Goal: Information Seeking & Learning: Learn about a topic

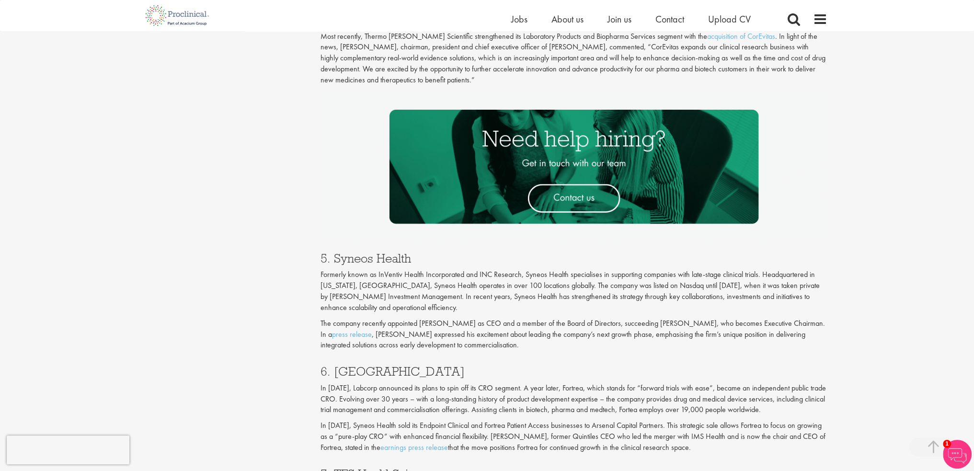
scroll to position [1449, 0]
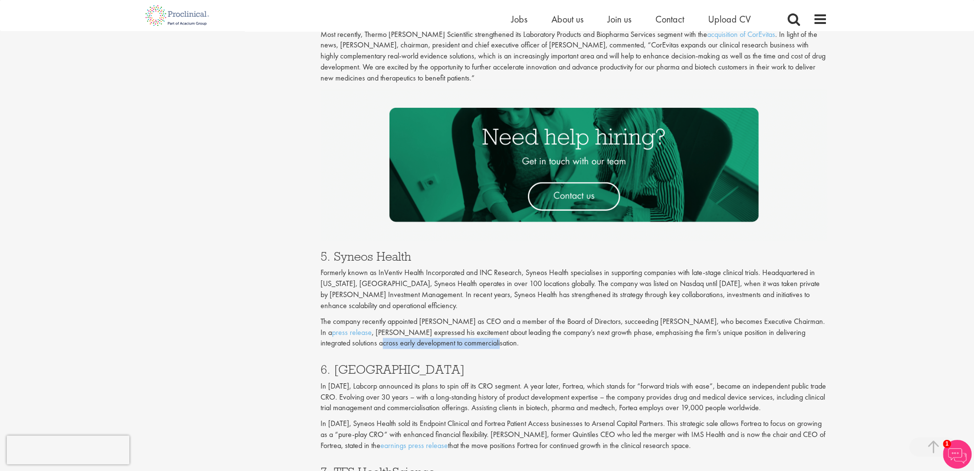
drag, startPoint x: 341, startPoint y: 345, endPoint x: 458, endPoint y: 348, distance: 116.5
type textarea "early development to commercialisation"
click at [458, 348] on p "The company recently appointed [PERSON_NAME] as CEO and a member of the Board o…" at bounding box center [574, 332] width 507 height 33
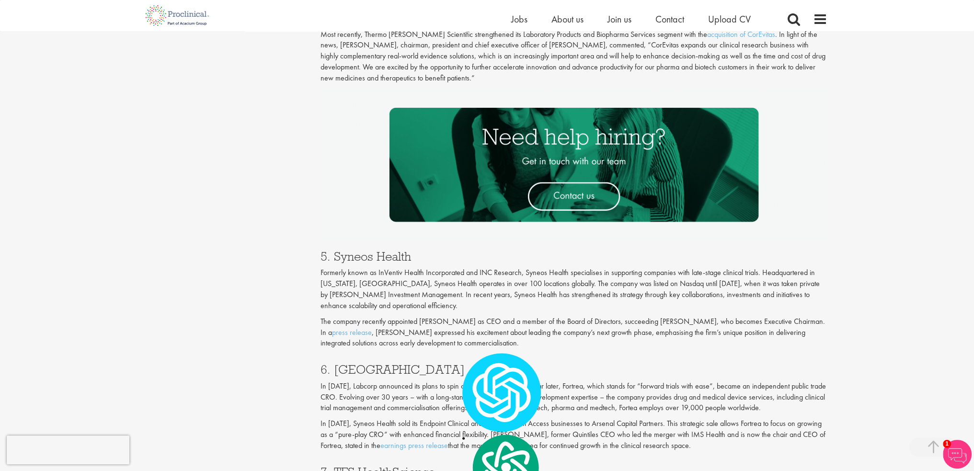
click at [742, 341] on p "The company recently appointed [PERSON_NAME] as CEO and a member of the Board o…" at bounding box center [574, 332] width 507 height 33
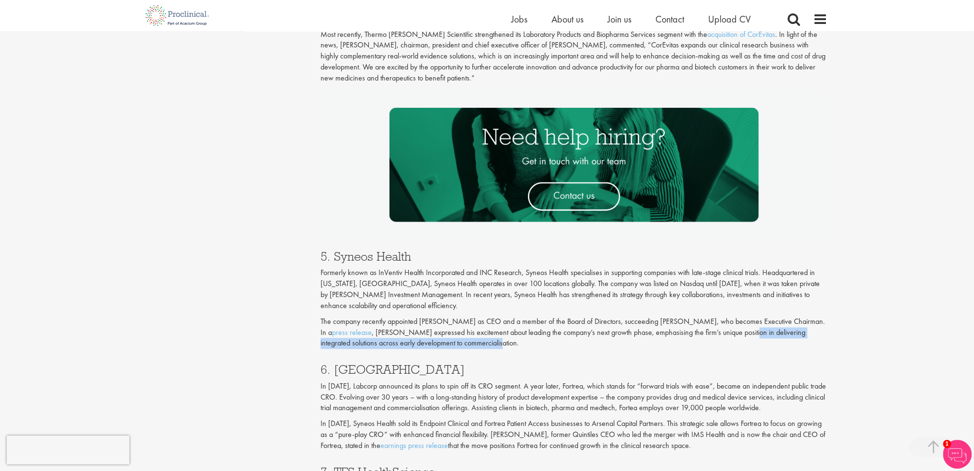
drag, startPoint x: 734, startPoint y: 333, endPoint x: 462, endPoint y: 346, distance: 272.5
click at [462, 346] on p "The company recently appointed [PERSON_NAME] as CEO and a member of the Board o…" at bounding box center [574, 332] width 507 height 33
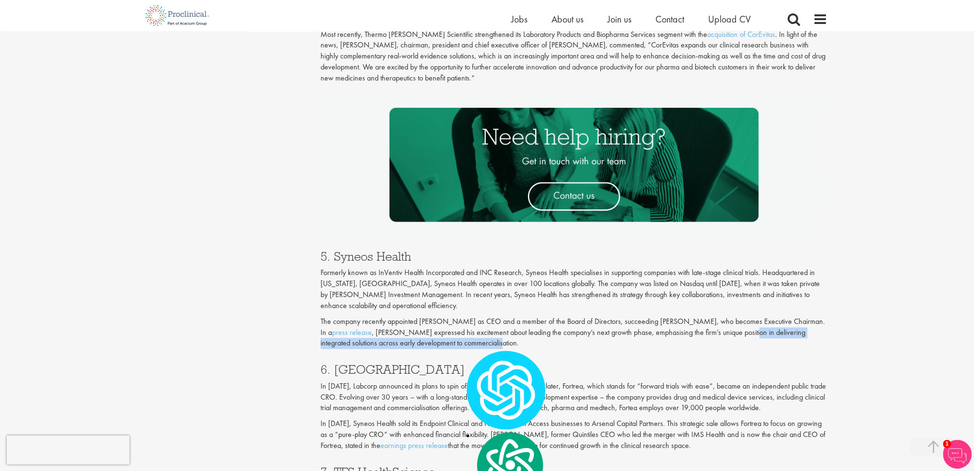
copy p "delivering integrated solutions across early development to commercialisation."
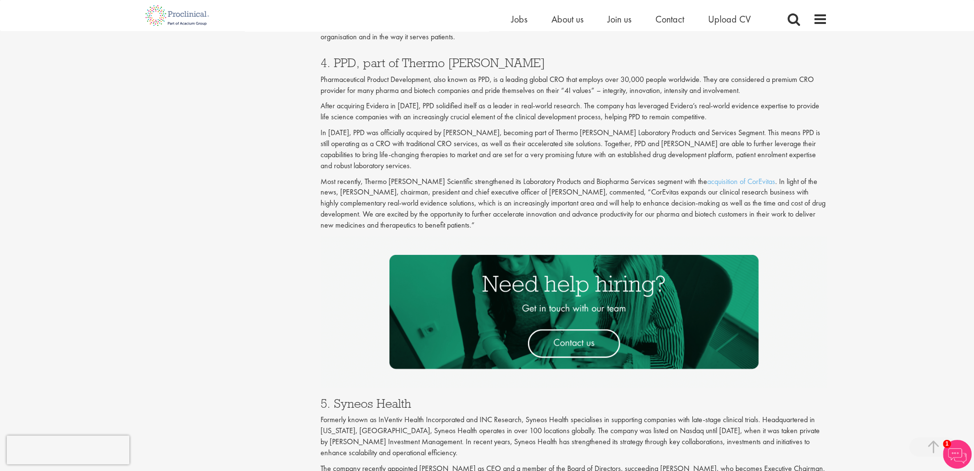
scroll to position [1246, 0]
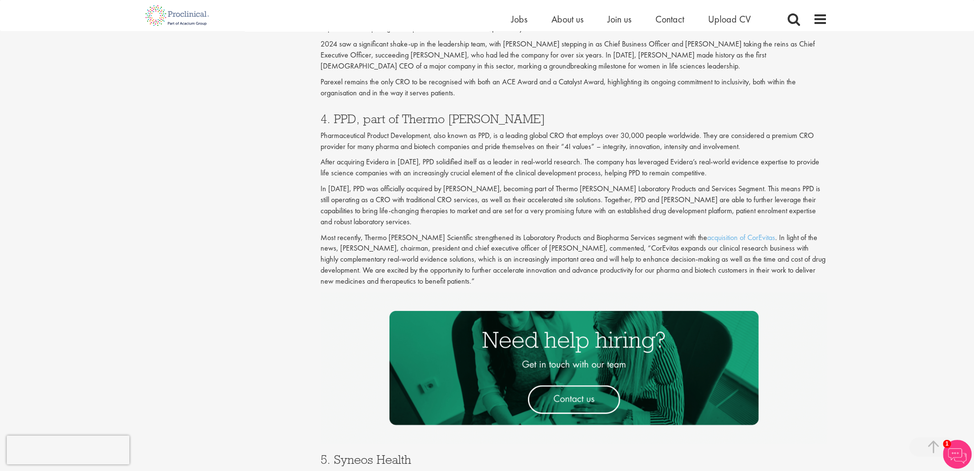
click at [566, 266] on p "Most recently, Thermo [PERSON_NAME] Scientific strengthened its Laboratory Prod…" at bounding box center [574, 259] width 507 height 55
drag, startPoint x: 806, startPoint y: 250, endPoint x: 395, endPoint y: 258, distance: 410.8
click at [395, 258] on p "Most recently, Thermo [PERSON_NAME] Scientific strengthened its Laboratory Prod…" at bounding box center [574, 259] width 507 height 55
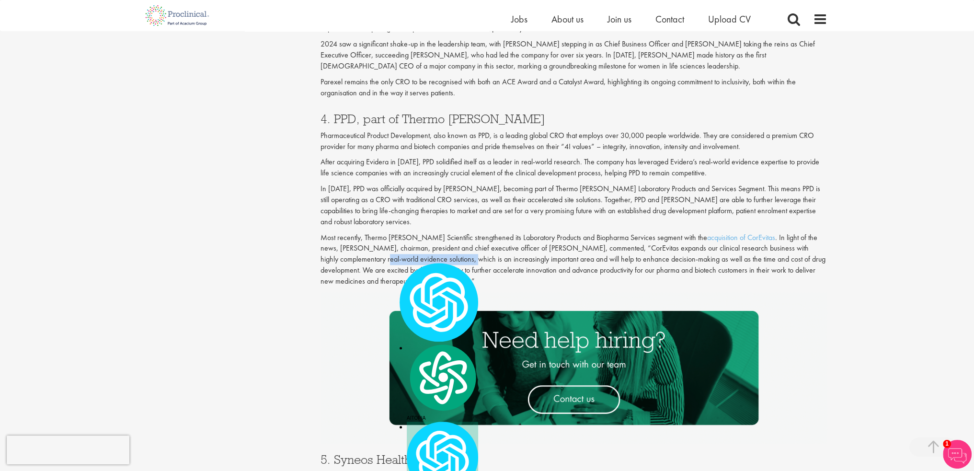
copy p "real-world evidence solutions,"
click at [624, 247] on p "Most recently, Thermo [PERSON_NAME] Scientific strengthened its Laboratory Prod…" at bounding box center [574, 259] width 507 height 55
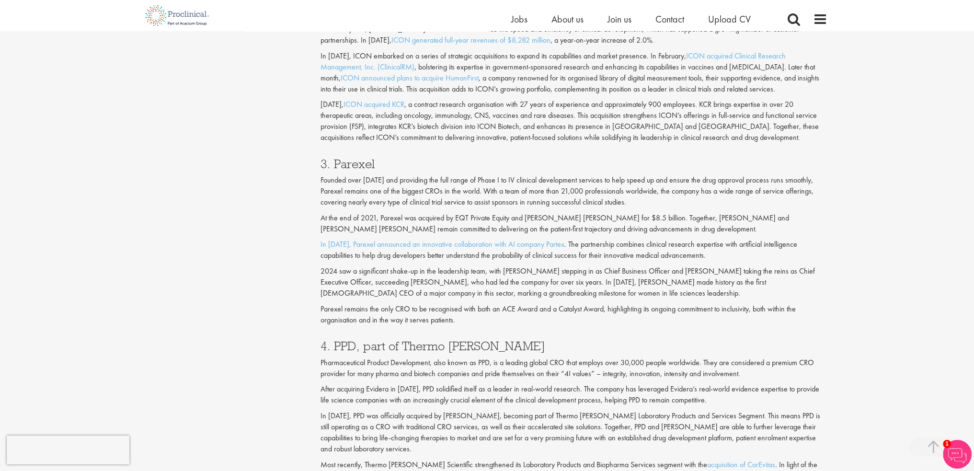
scroll to position [1007, 0]
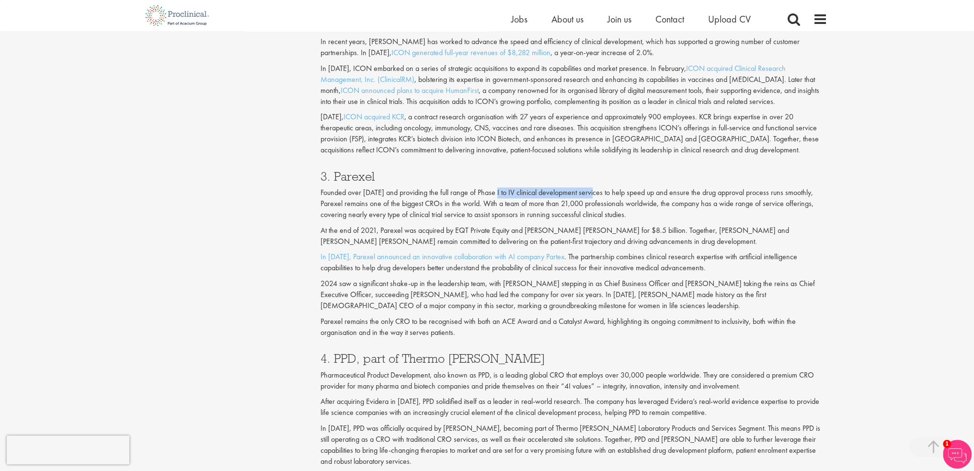
drag, startPoint x: 498, startPoint y: 189, endPoint x: 596, endPoint y: 191, distance: 98.3
click at [596, 191] on p "Founded over [DATE] and providing the full range of Phase I to IV clinical deve…" at bounding box center [574, 203] width 507 height 33
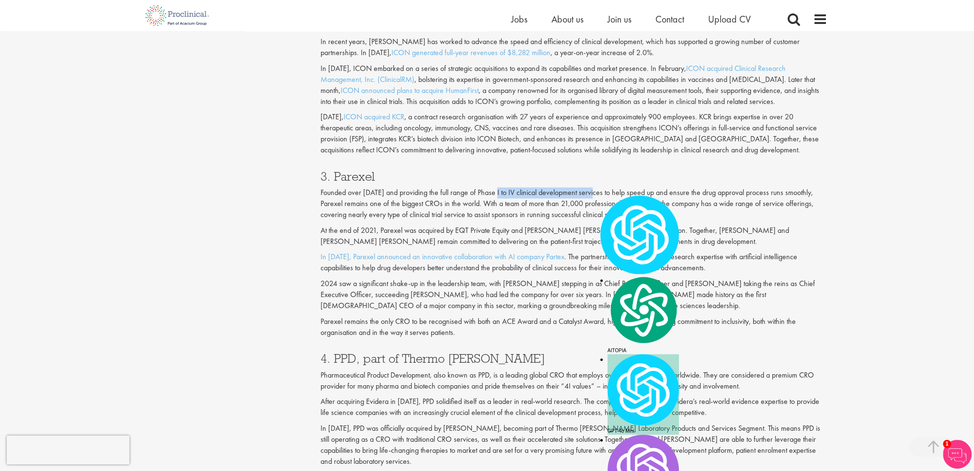
copy p "Phase I to IV clinical development"
click at [706, 216] on p "Founded over [DATE] and providing the full range of Phase I to IV clinical deve…" at bounding box center [574, 203] width 507 height 33
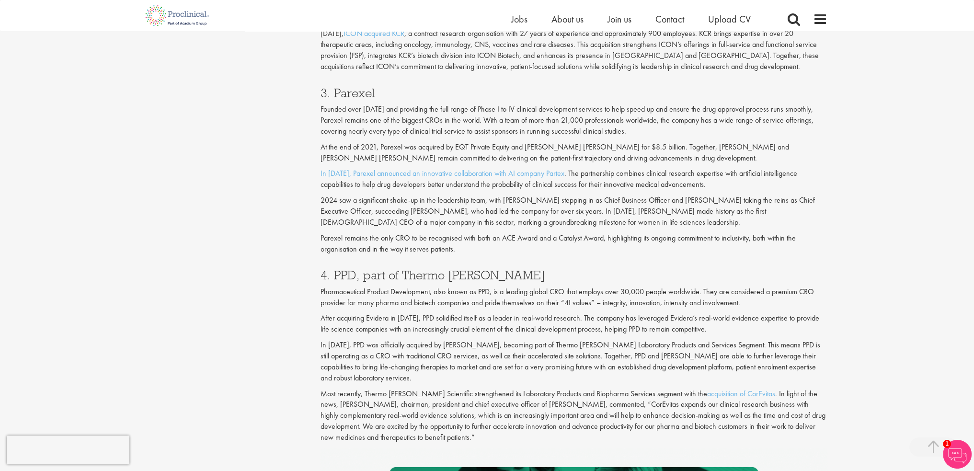
scroll to position [1090, 0]
drag, startPoint x: 428, startPoint y: 185, endPoint x: 579, endPoint y: 185, distance: 151.0
click at [579, 185] on p "In [DATE], Parexel announced an innovative collaboration with AI company Partex…" at bounding box center [574, 179] width 507 height 22
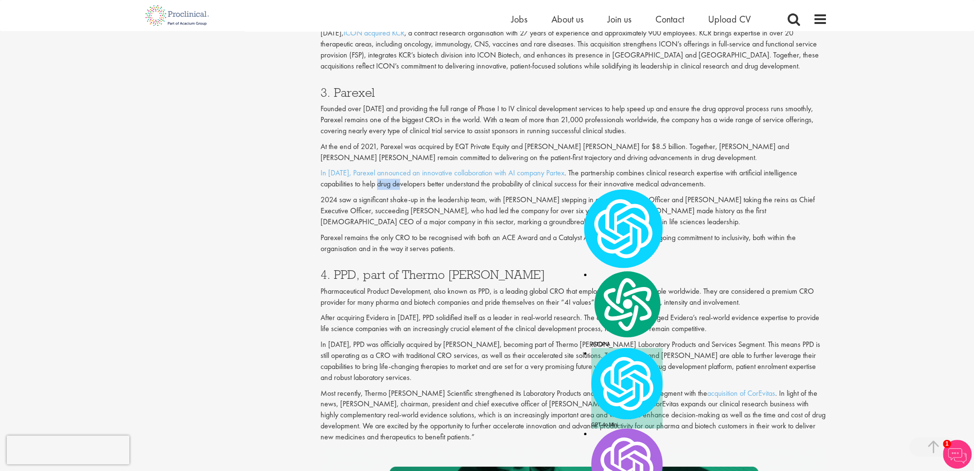
drag, startPoint x: 379, startPoint y: 182, endPoint x: 401, endPoint y: 183, distance: 22.1
click at [401, 183] on p "In [DATE], Parexel announced an innovative collaboration with AI company Partex…" at bounding box center [574, 179] width 507 height 22
click at [399, 183] on p "In [DATE], Parexel announced an innovative collaboration with AI company Partex…" at bounding box center [574, 179] width 507 height 22
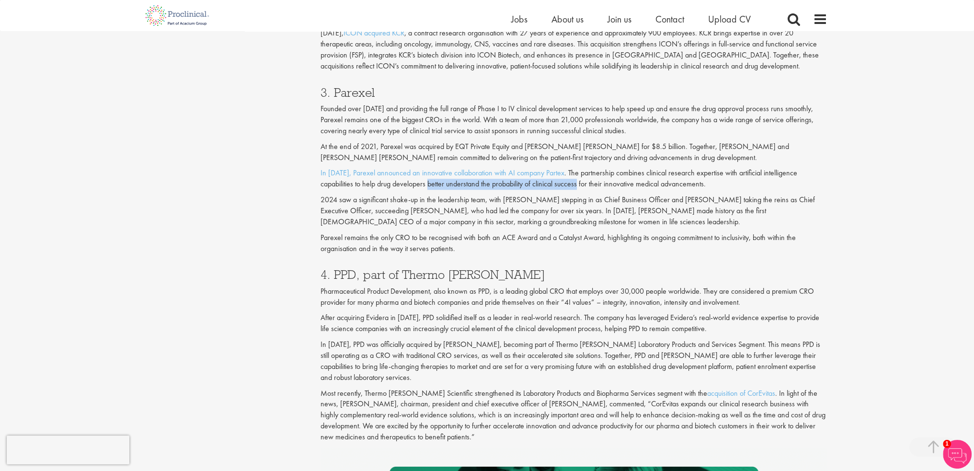
drag, startPoint x: 429, startPoint y: 184, endPoint x: 579, endPoint y: 183, distance: 149.5
click at [579, 183] on p "In [DATE], Parexel announced an innovative collaboration with AI company Partex…" at bounding box center [574, 179] width 507 height 22
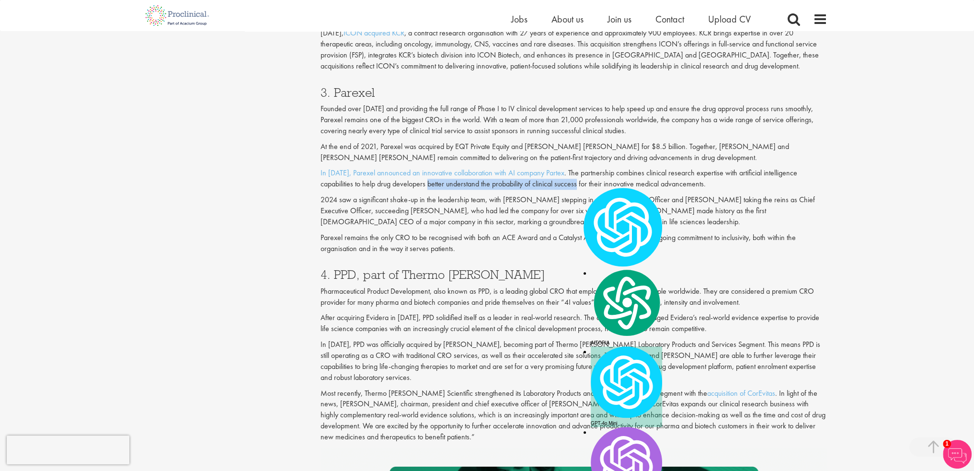
copy p "better understand the probability of clinical success"
click at [670, 214] on p "2024 saw a significant shake-up in the leadership team, with [PERSON_NAME] step…" at bounding box center [574, 211] width 507 height 33
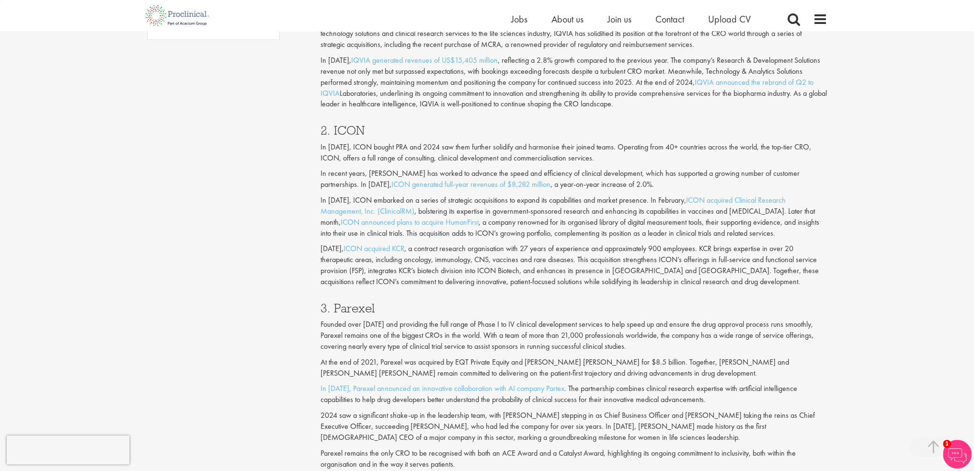
scroll to position [874, 0]
drag, startPoint x: 631, startPoint y: 221, endPoint x: 704, endPoint y: 223, distance: 73.4
click at [704, 223] on p "In [DATE], ICON embarked on a series of strategic acquisitions to expand its ca…" at bounding box center [574, 218] width 507 height 44
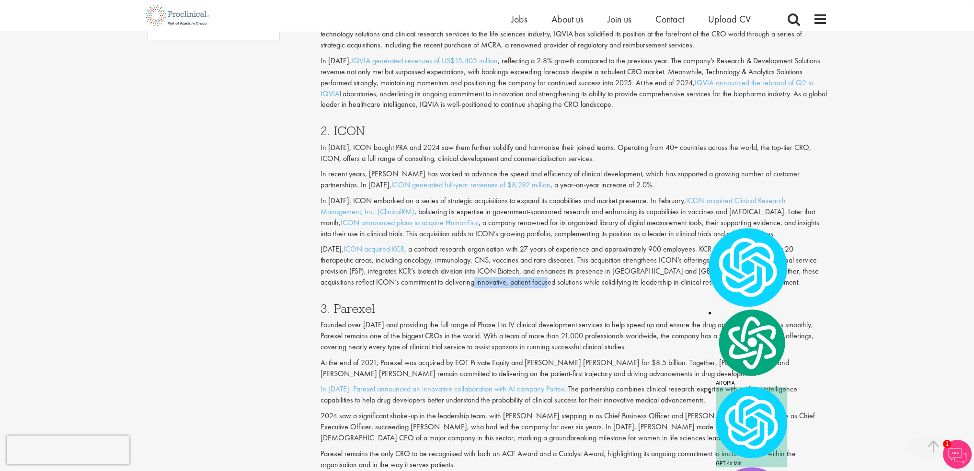
drag, startPoint x: 431, startPoint y: 281, endPoint x: 504, endPoint y: 281, distance: 72.9
click at [504, 281] on p "[DATE], ICON acquired KCR , a contract research organisation with 27 years of e…" at bounding box center [574, 266] width 507 height 44
copy p "patient-focused solutions"
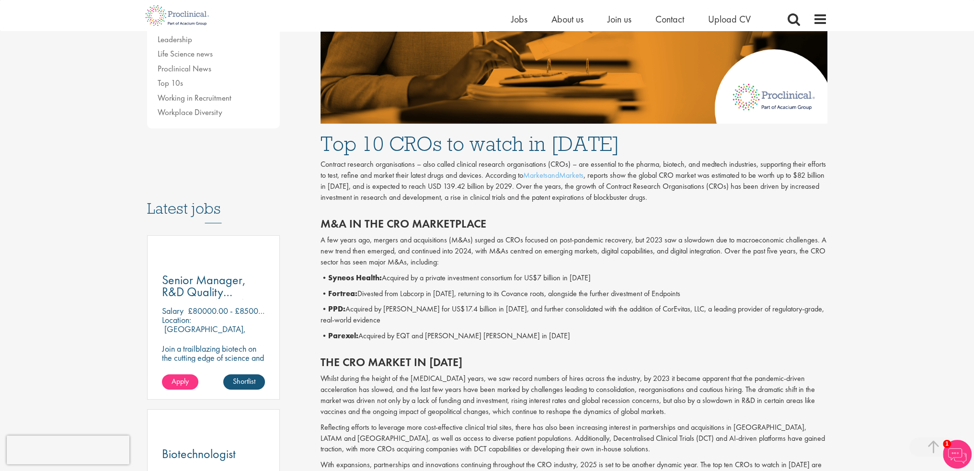
scroll to position [276, 0]
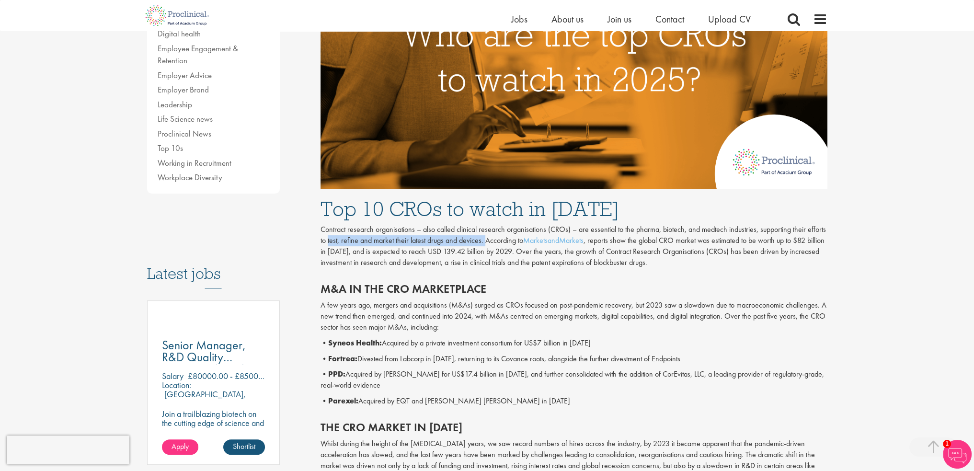
drag, startPoint x: 327, startPoint y: 242, endPoint x: 485, endPoint y: 241, distance: 157.7
click at [485, 241] on p "Contract research organisations – also called clinical research organisations (…" at bounding box center [574, 246] width 507 height 44
copy p "test, refine and market their latest drugs and devices."
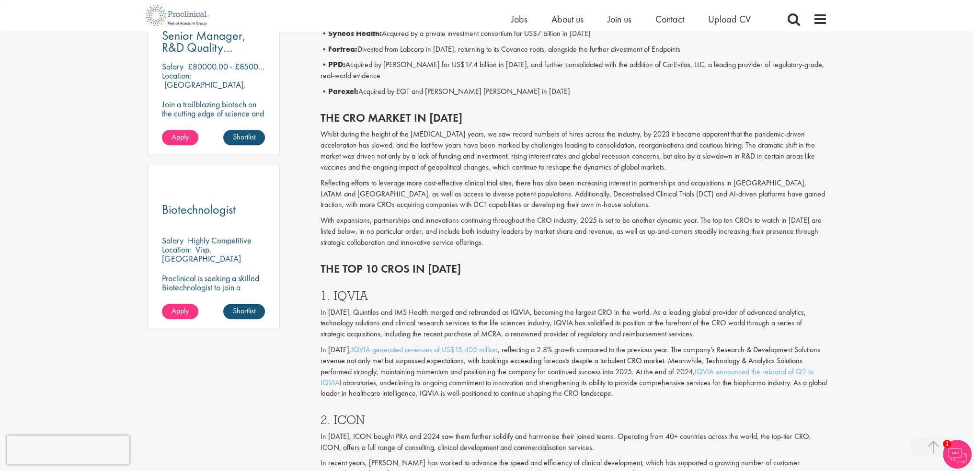
scroll to position [563, 0]
